Goal: Information Seeking & Learning: Learn about a topic

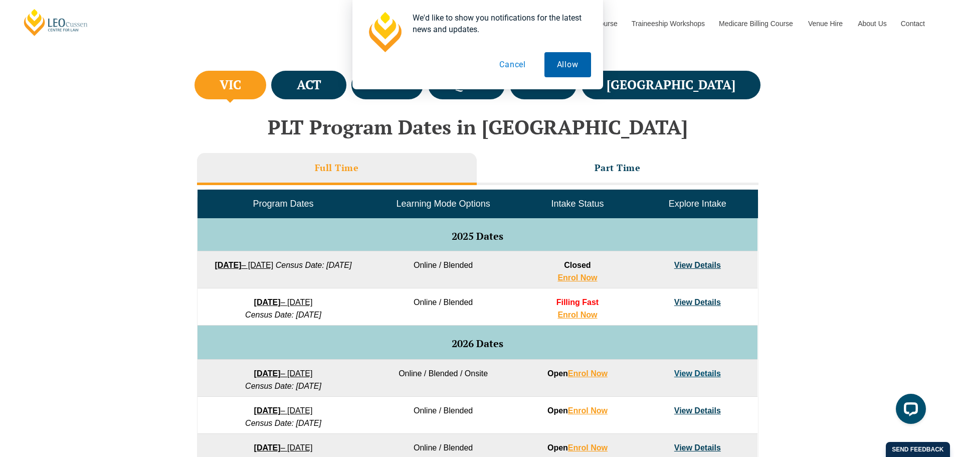
click at [562, 63] on button "Allow" at bounding box center [568, 64] width 47 height 25
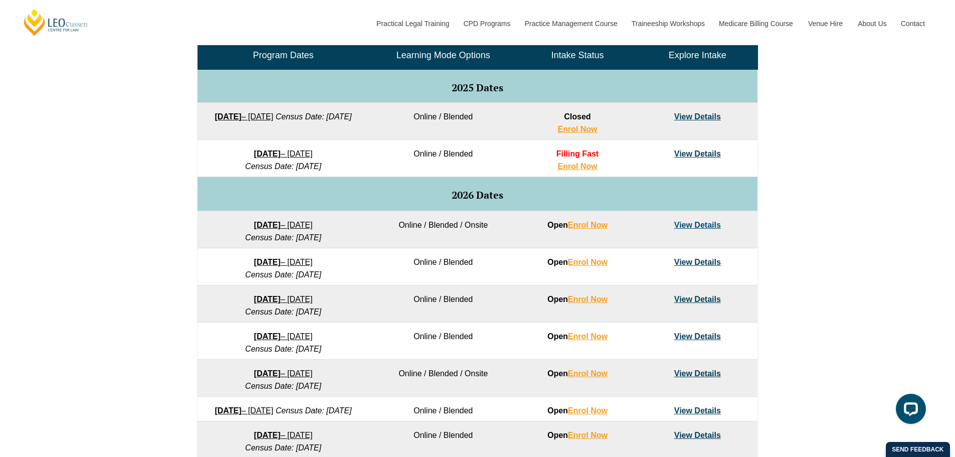
scroll to position [451, 0]
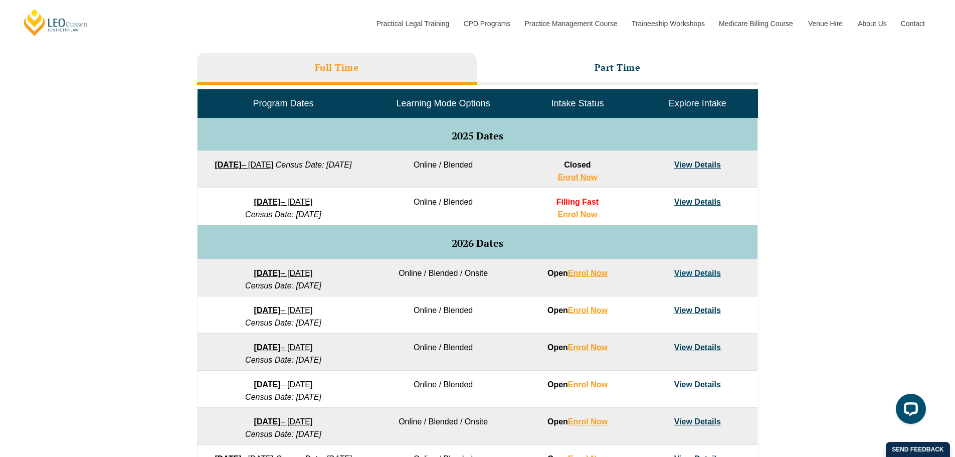
click at [694, 199] on link "View Details" at bounding box center [698, 202] width 47 height 9
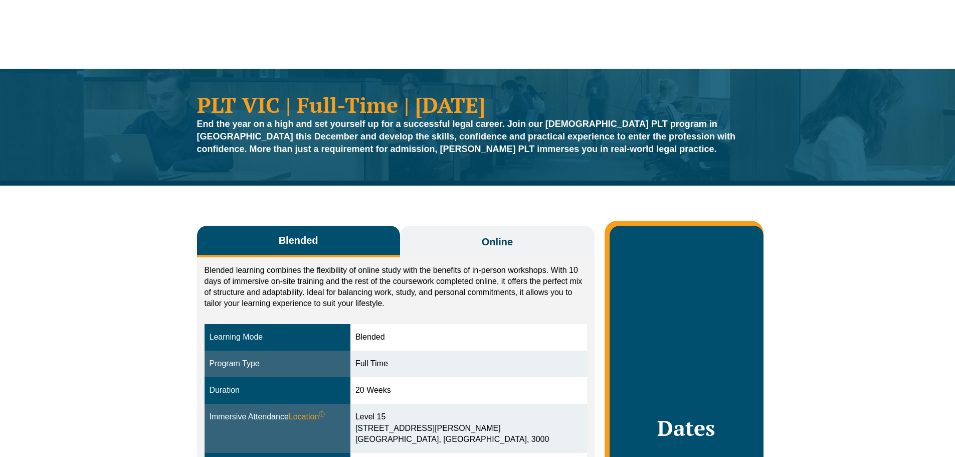
click at [456, 234] on button "Online" at bounding box center [497, 242] width 195 height 32
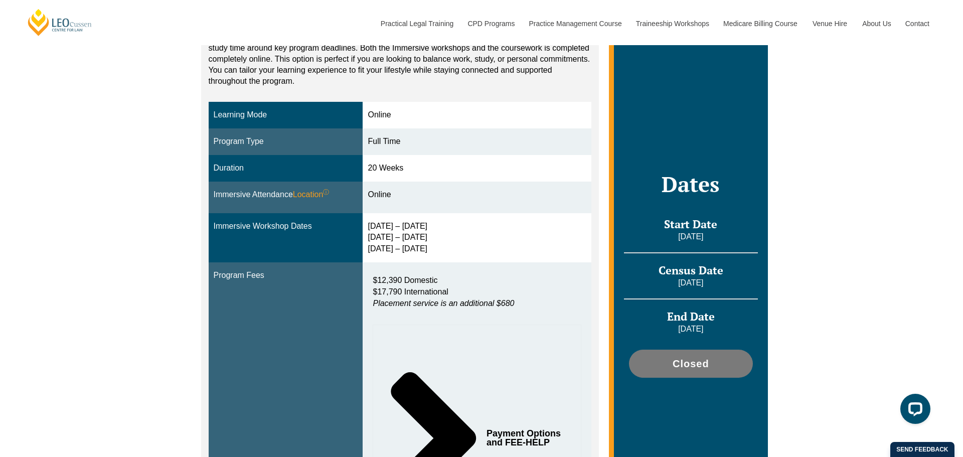
scroll to position [251, 0]
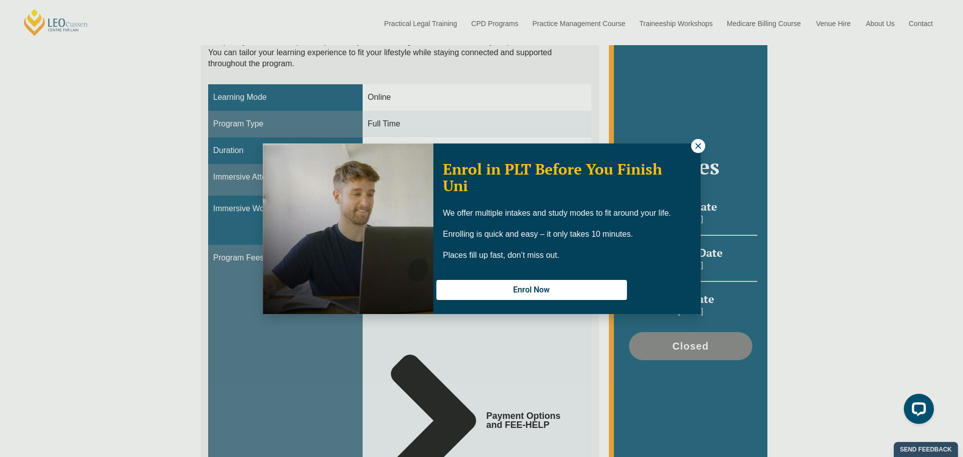
click at [692, 146] on button at bounding box center [698, 146] width 14 height 14
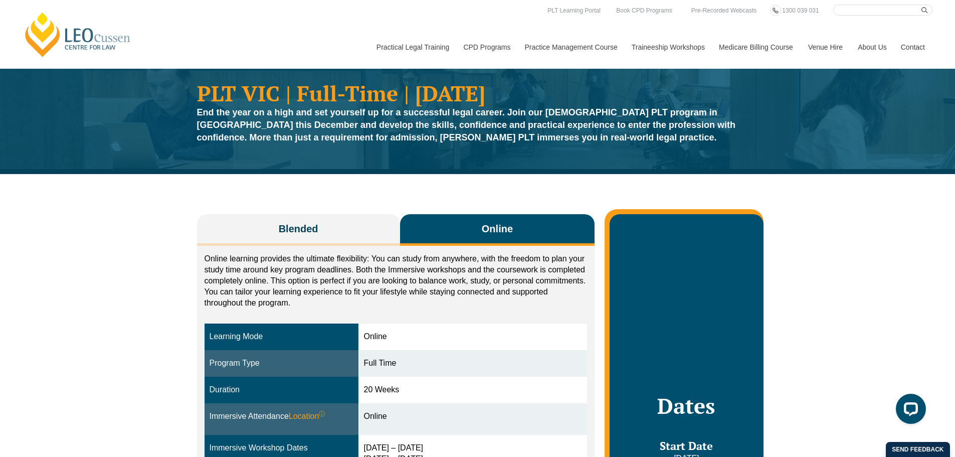
scroll to position [0, 0]
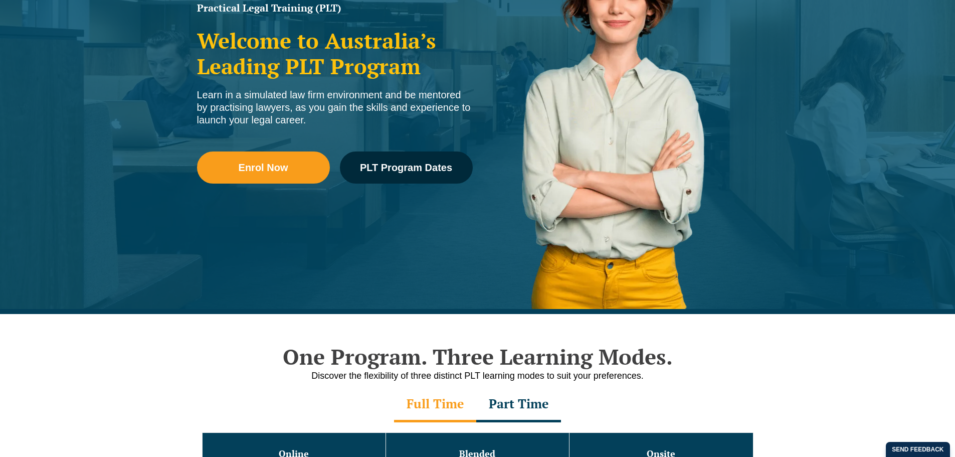
scroll to position [201, 0]
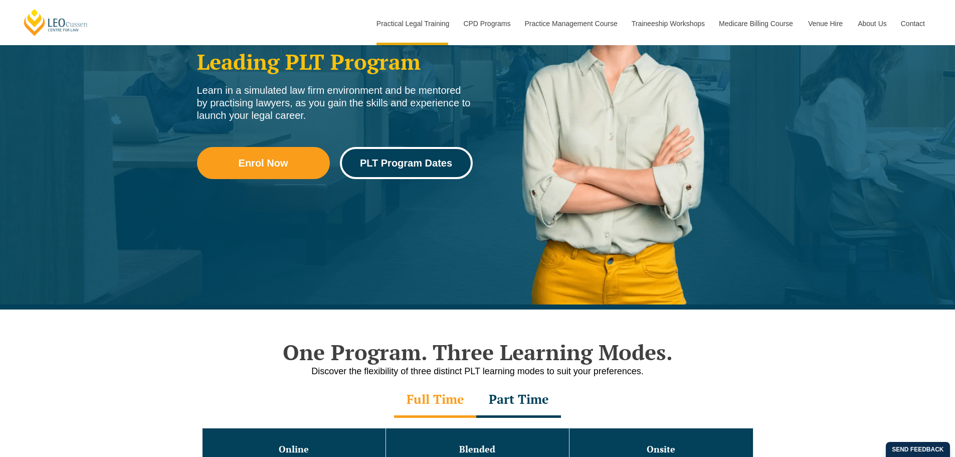
click at [379, 162] on span "PLT Program Dates" at bounding box center [406, 163] width 92 height 10
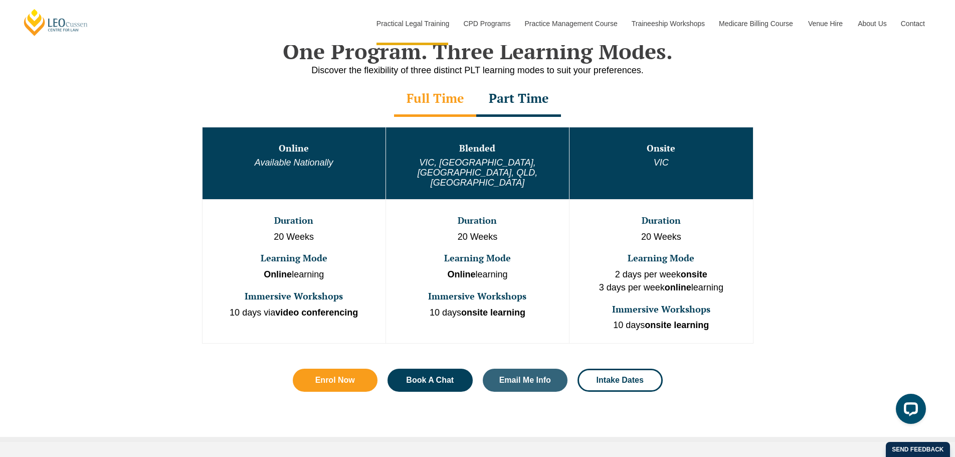
click at [515, 109] on div "Part Time" at bounding box center [518, 99] width 85 height 35
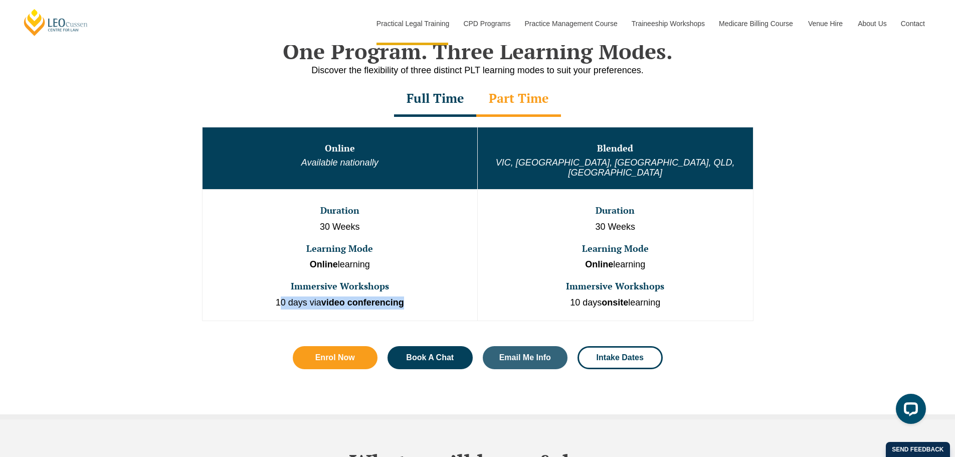
drag, startPoint x: 410, startPoint y: 294, endPoint x: 278, endPoint y: 295, distance: 131.9
click at [278, 296] on p "10 days via video conferencing" at bounding box center [340, 302] width 273 height 13
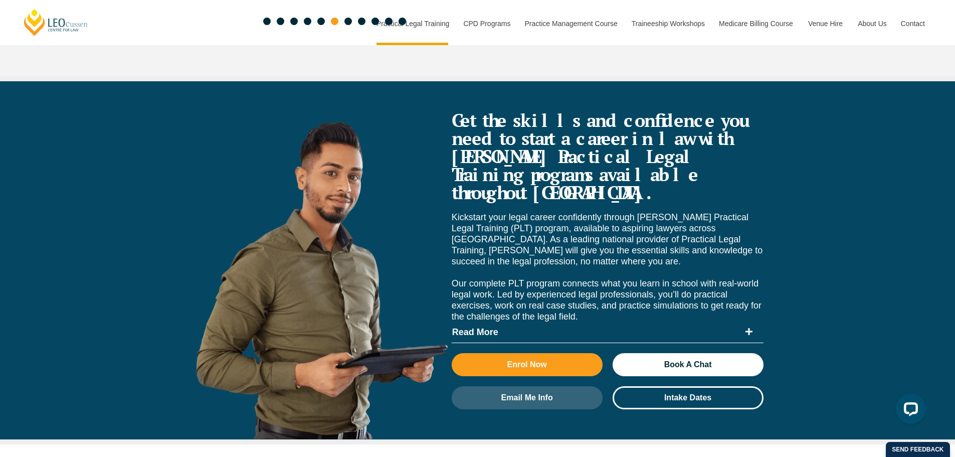
scroll to position [3611, 0]
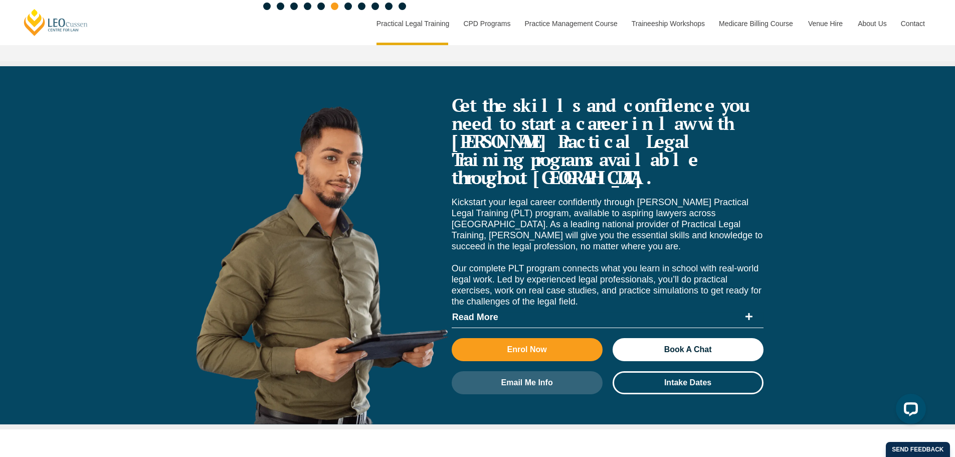
click at [483, 312] on span "Read More" at bounding box center [596, 316] width 288 height 9
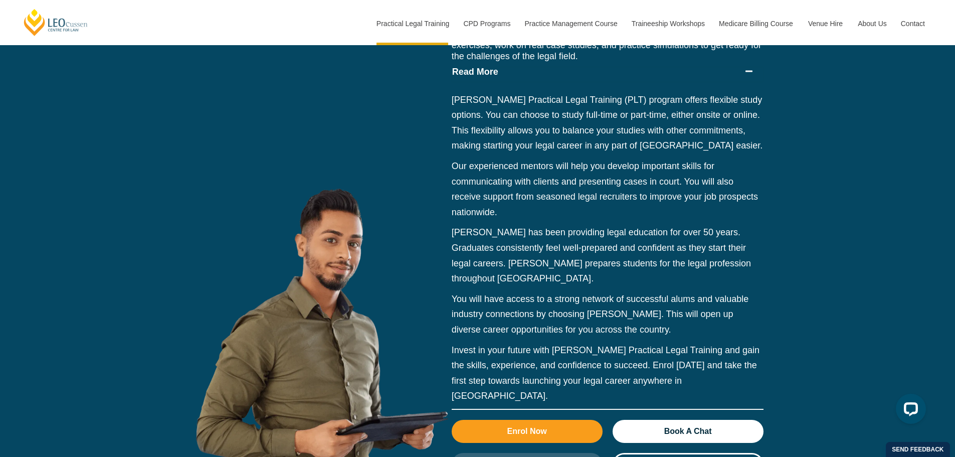
scroll to position [3912, 0]
